Goal: Transaction & Acquisition: Book appointment/travel/reservation

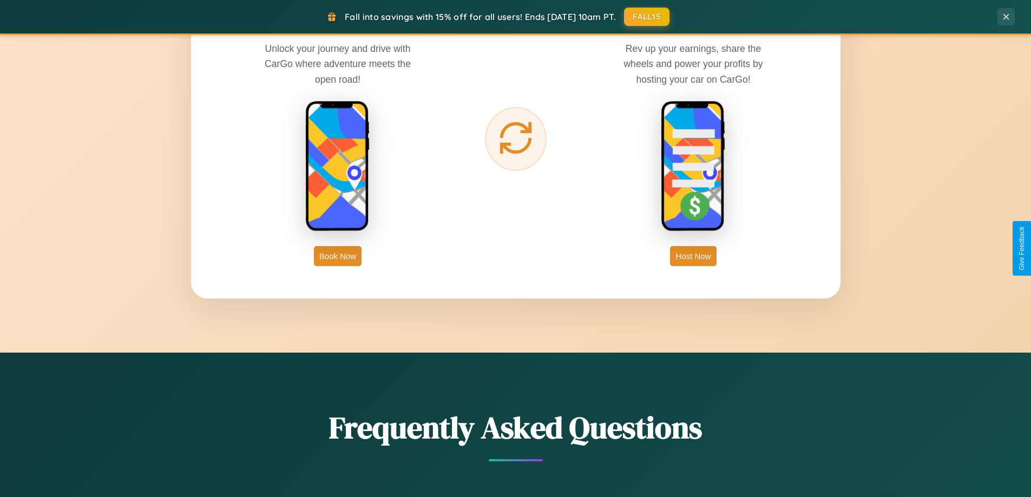
scroll to position [1739, 0]
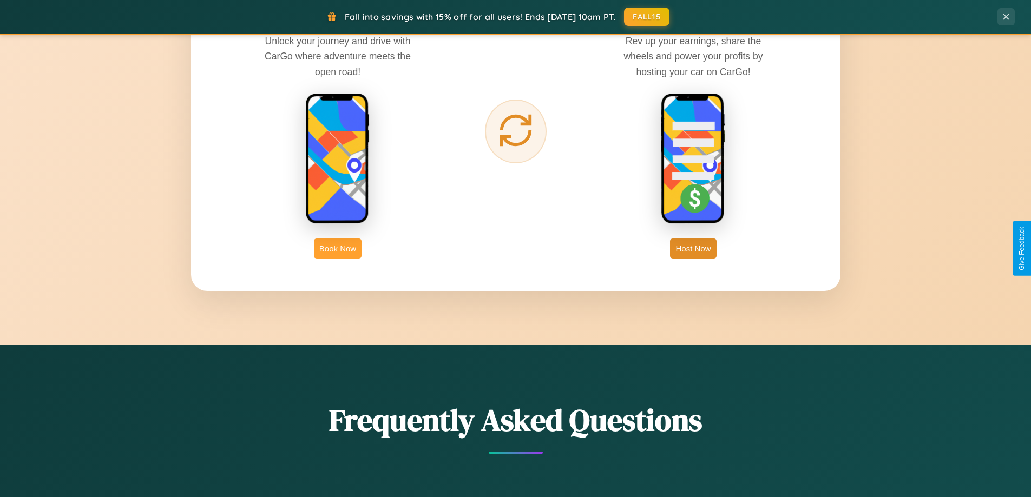
click at [338, 248] on button "Book Now" at bounding box center [338, 249] width 48 height 20
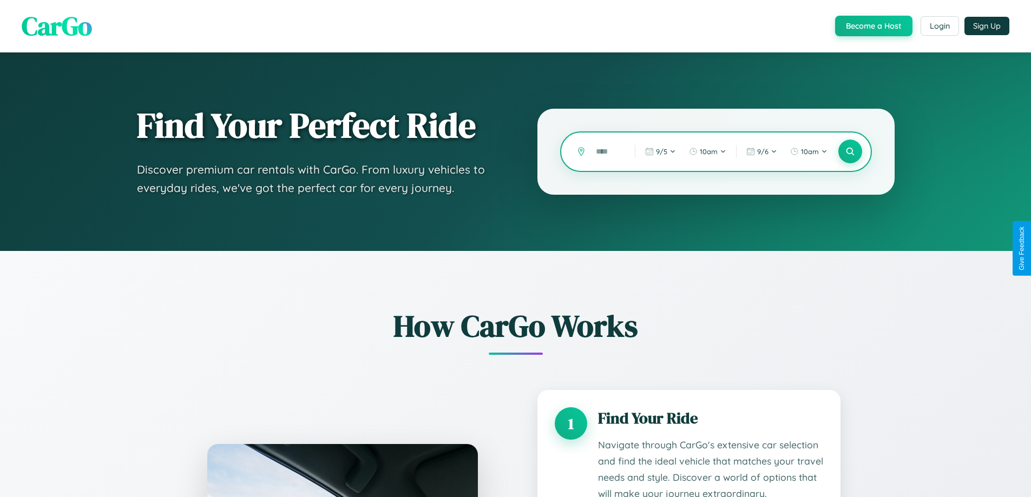
click at [607, 152] on input "text" at bounding box center [607, 151] width 34 height 19
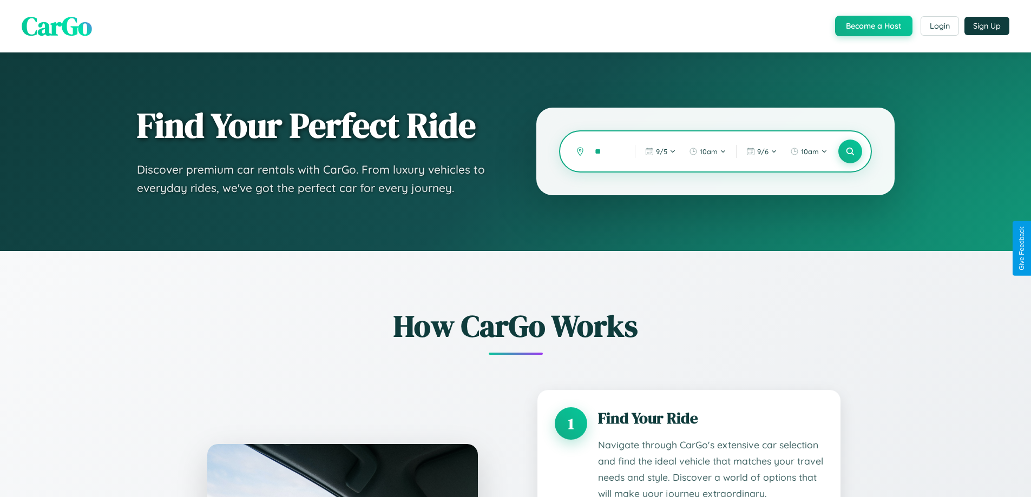
type input "*"
type input "*****"
click at [850, 152] on icon at bounding box center [850, 152] width 10 height 10
